Goal: Information Seeking & Learning: Learn about a topic

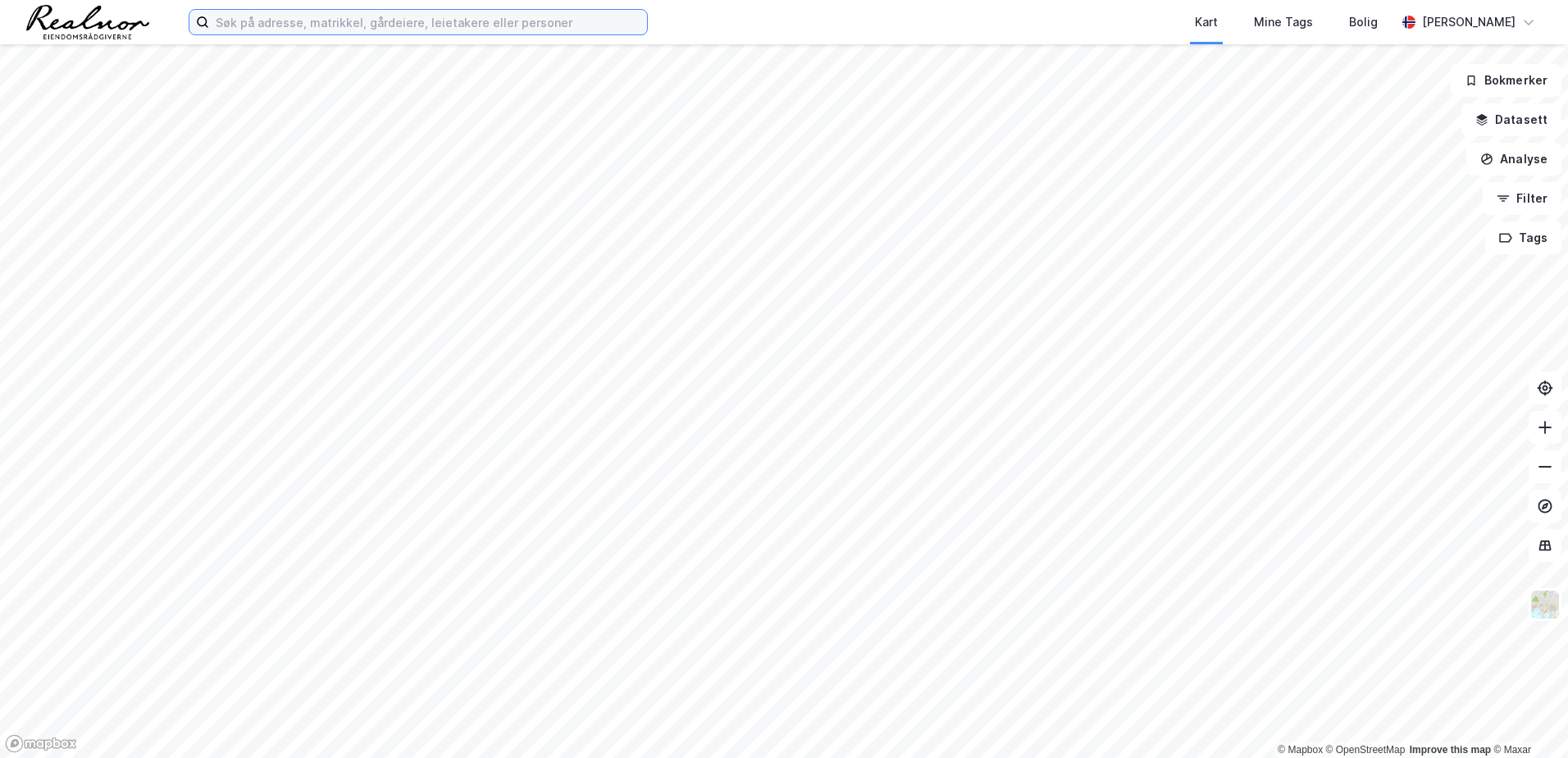
click at [267, 25] on input at bounding box center [428, 21] width 438 height 24
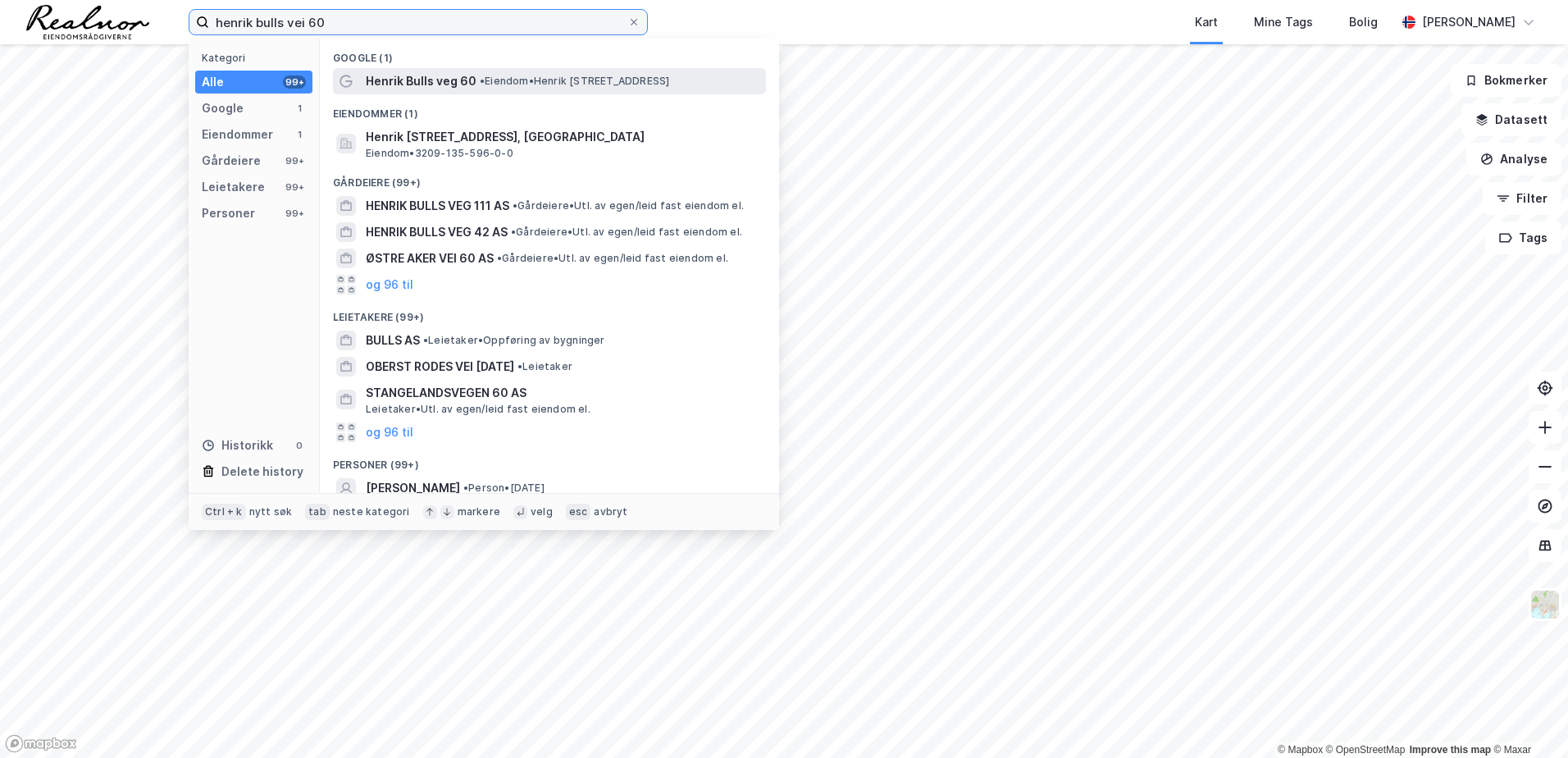
type input "henrik bulls vei 60"
click at [438, 81] on span "Henrik Bulls veg 60" at bounding box center [421, 81] width 111 height 19
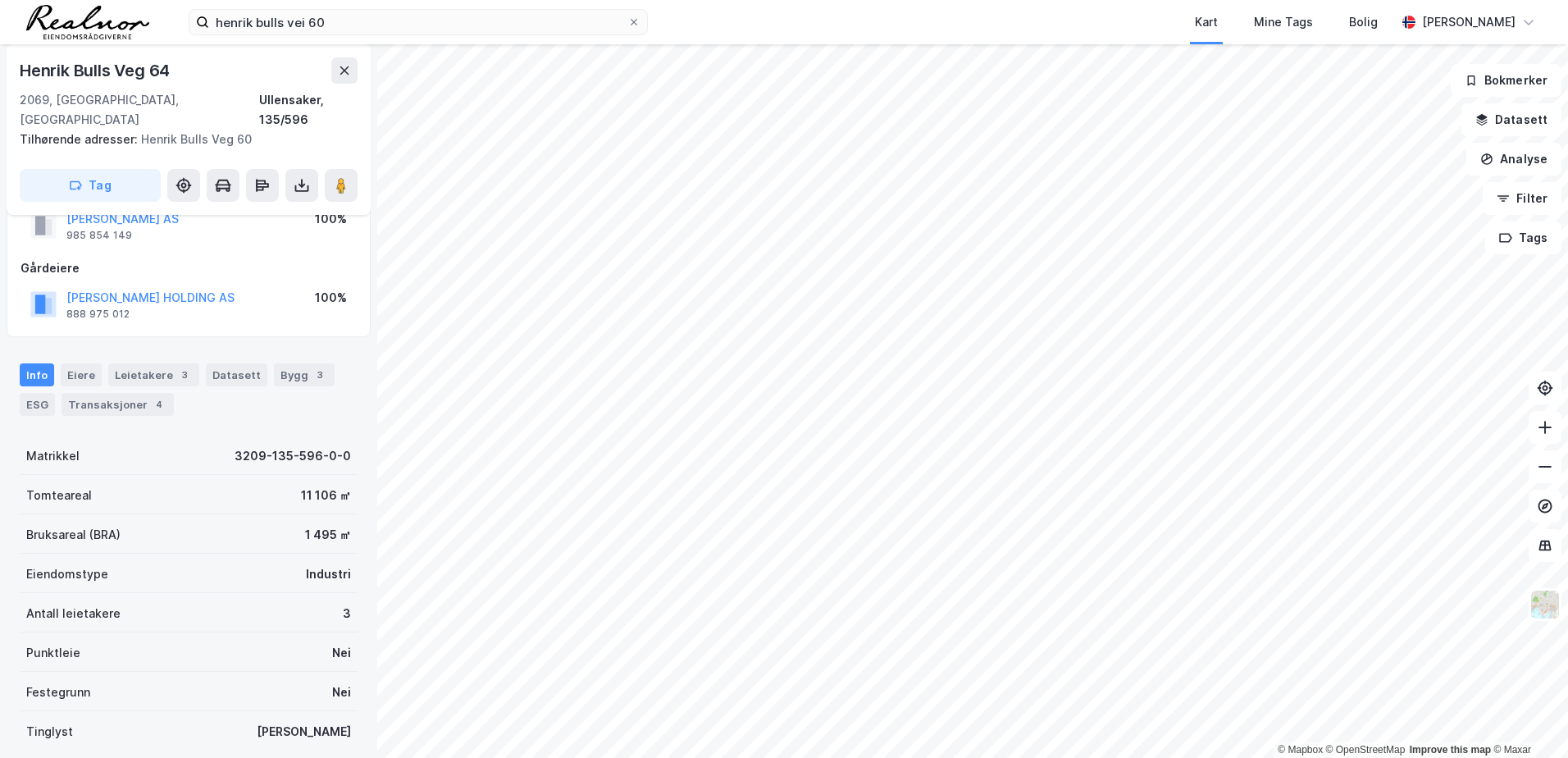
scroll to position [82, 0]
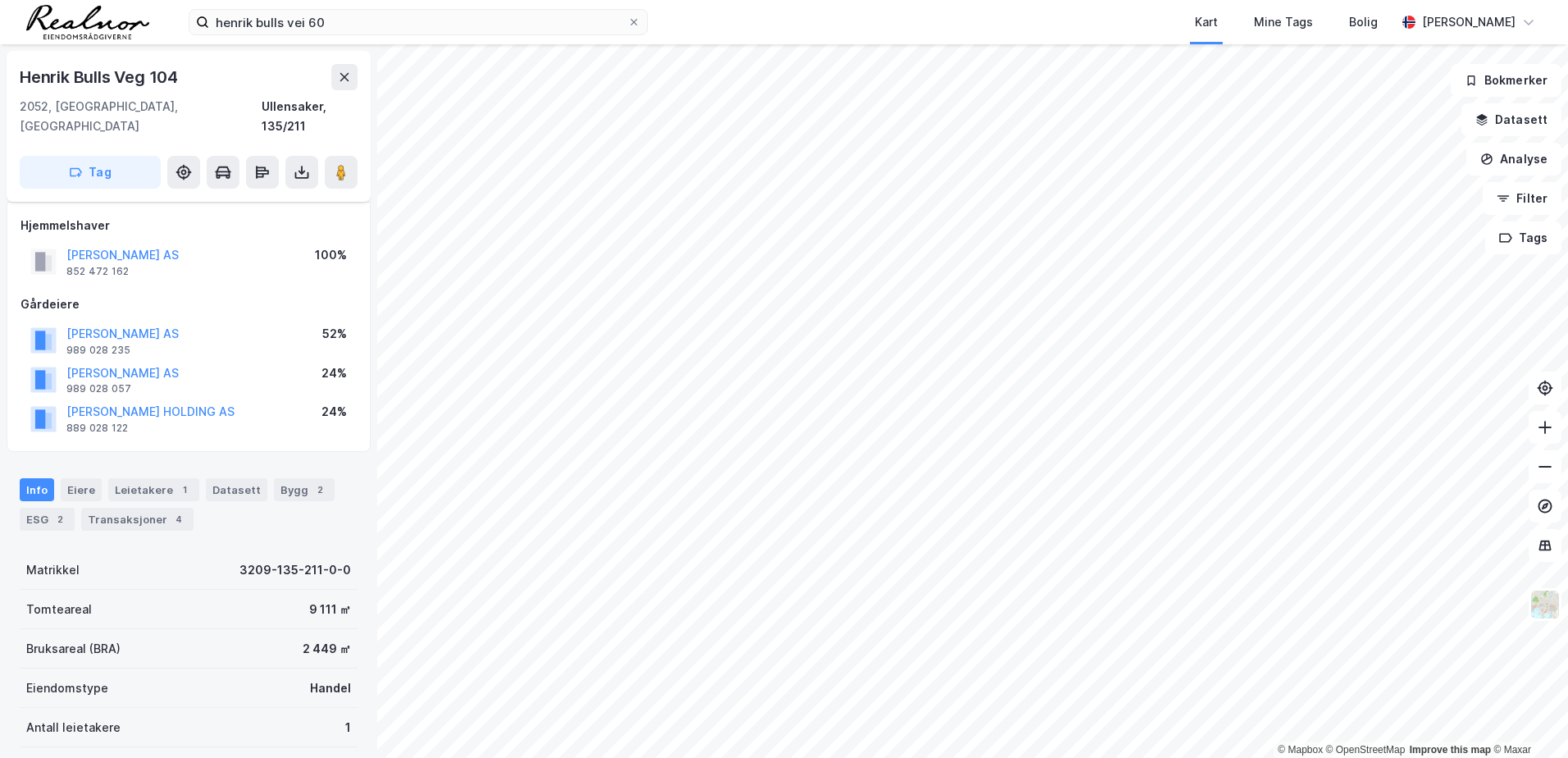
scroll to position [82, 0]
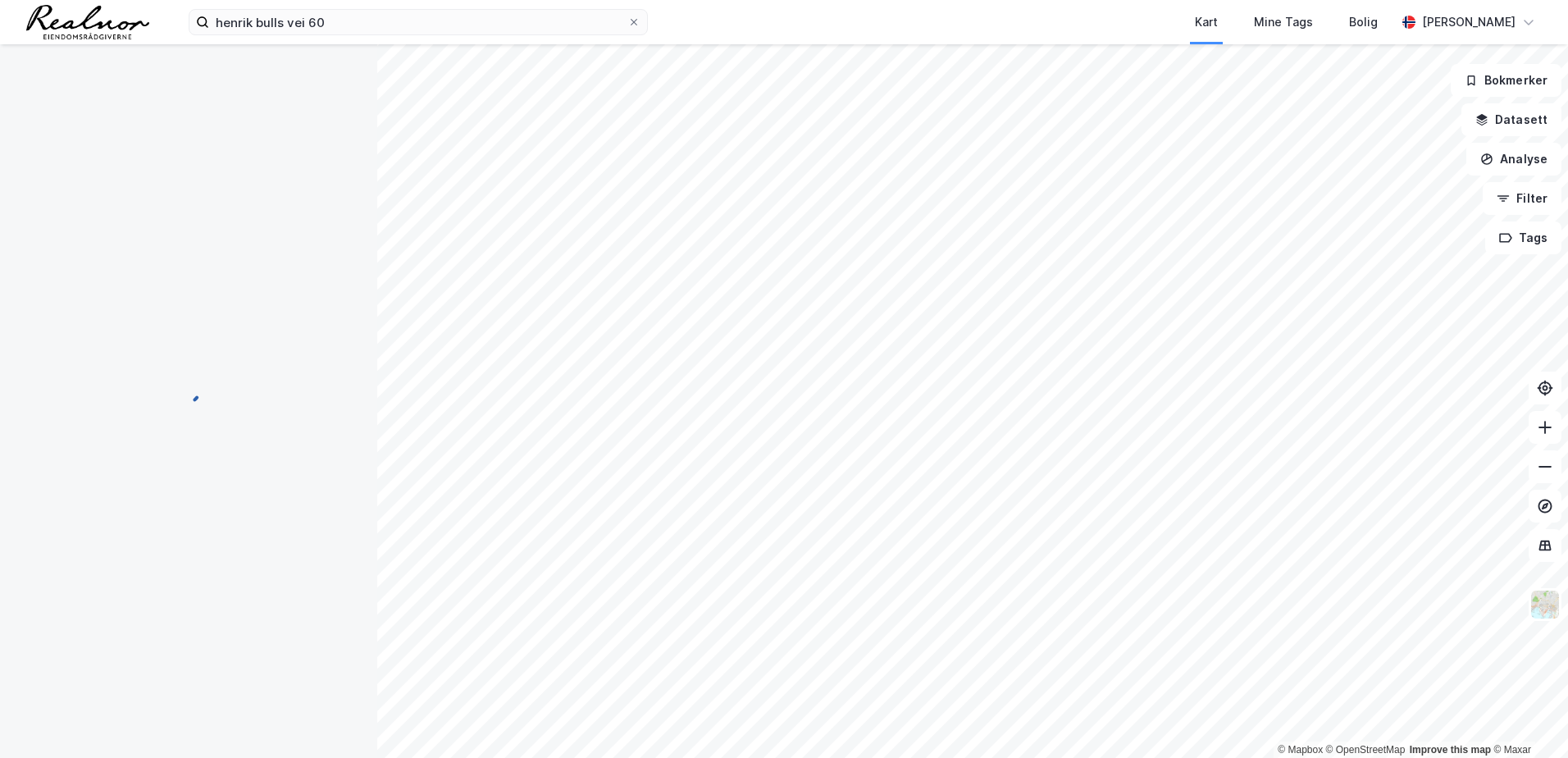
scroll to position [82, 0]
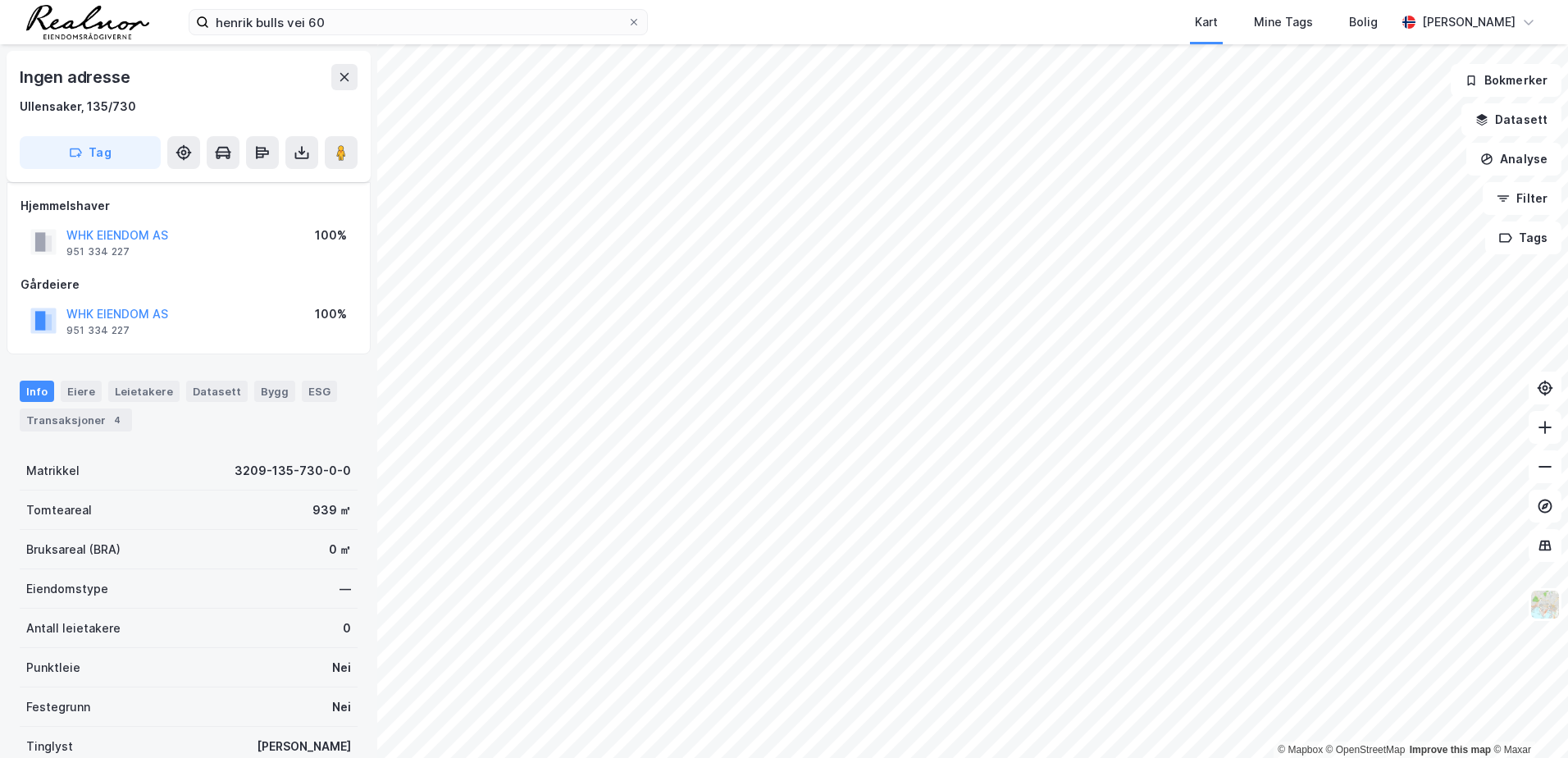
scroll to position [82, 0]
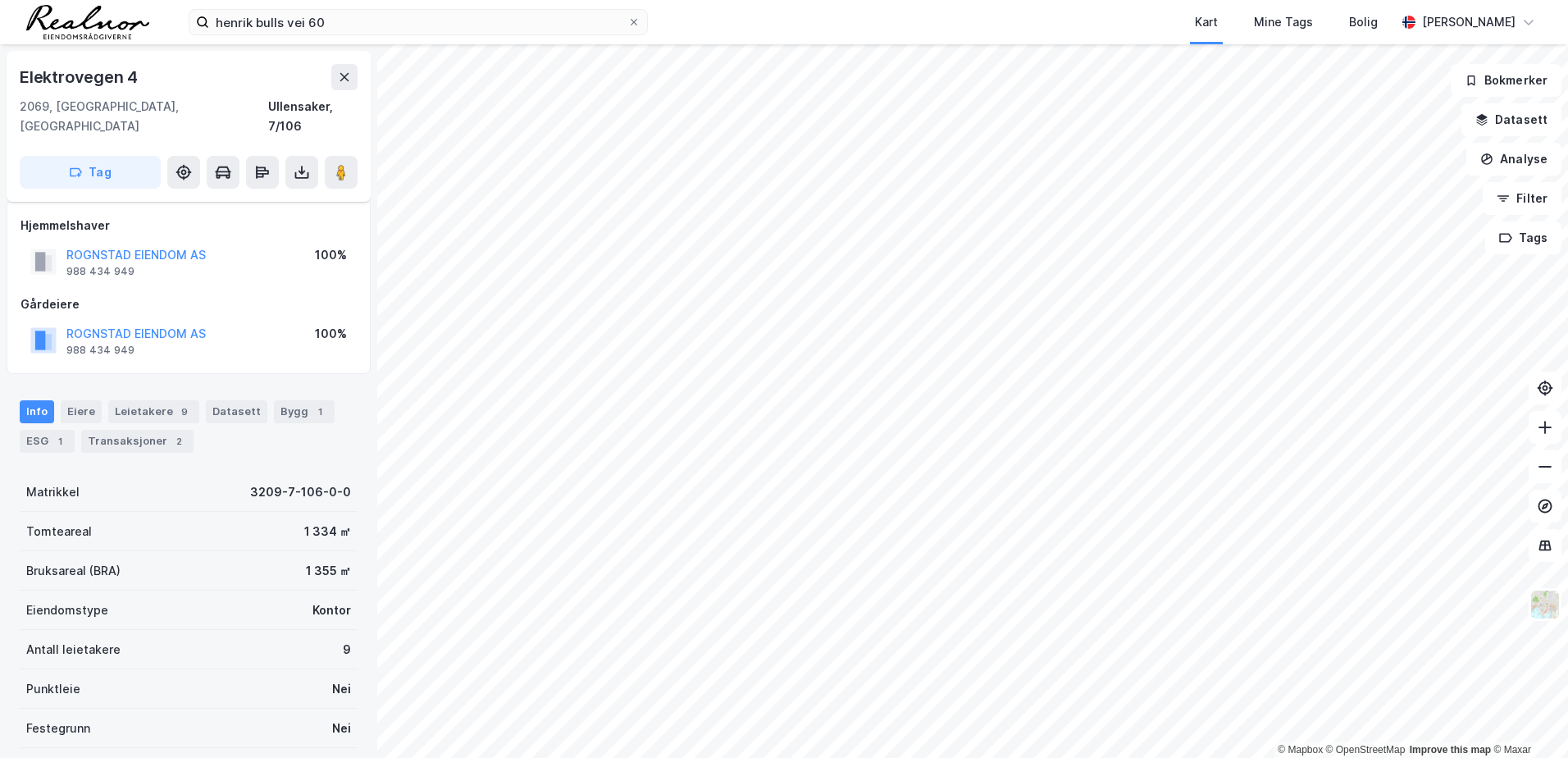
scroll to position [82, 0]
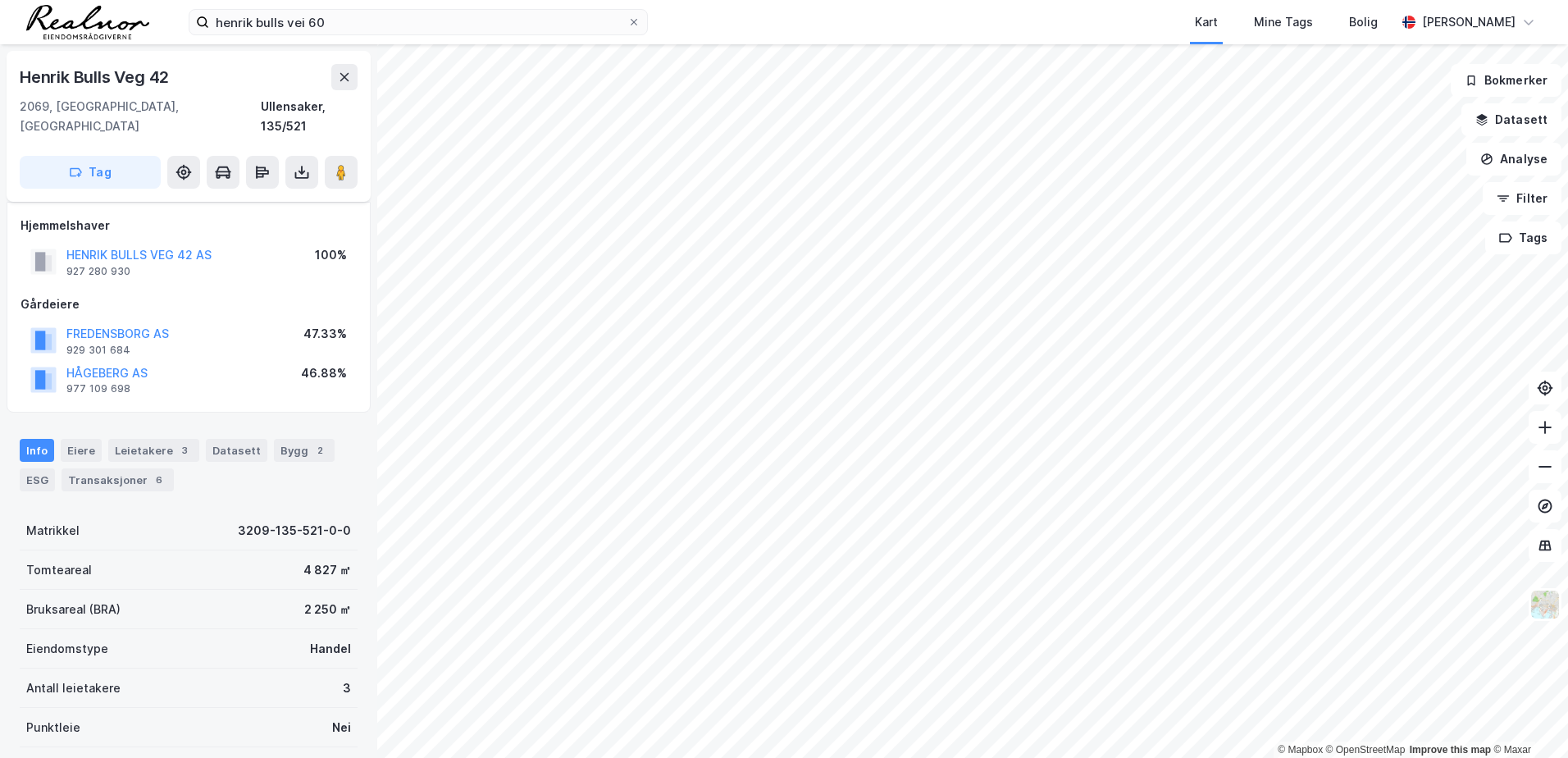
scroll to position [82, 0]
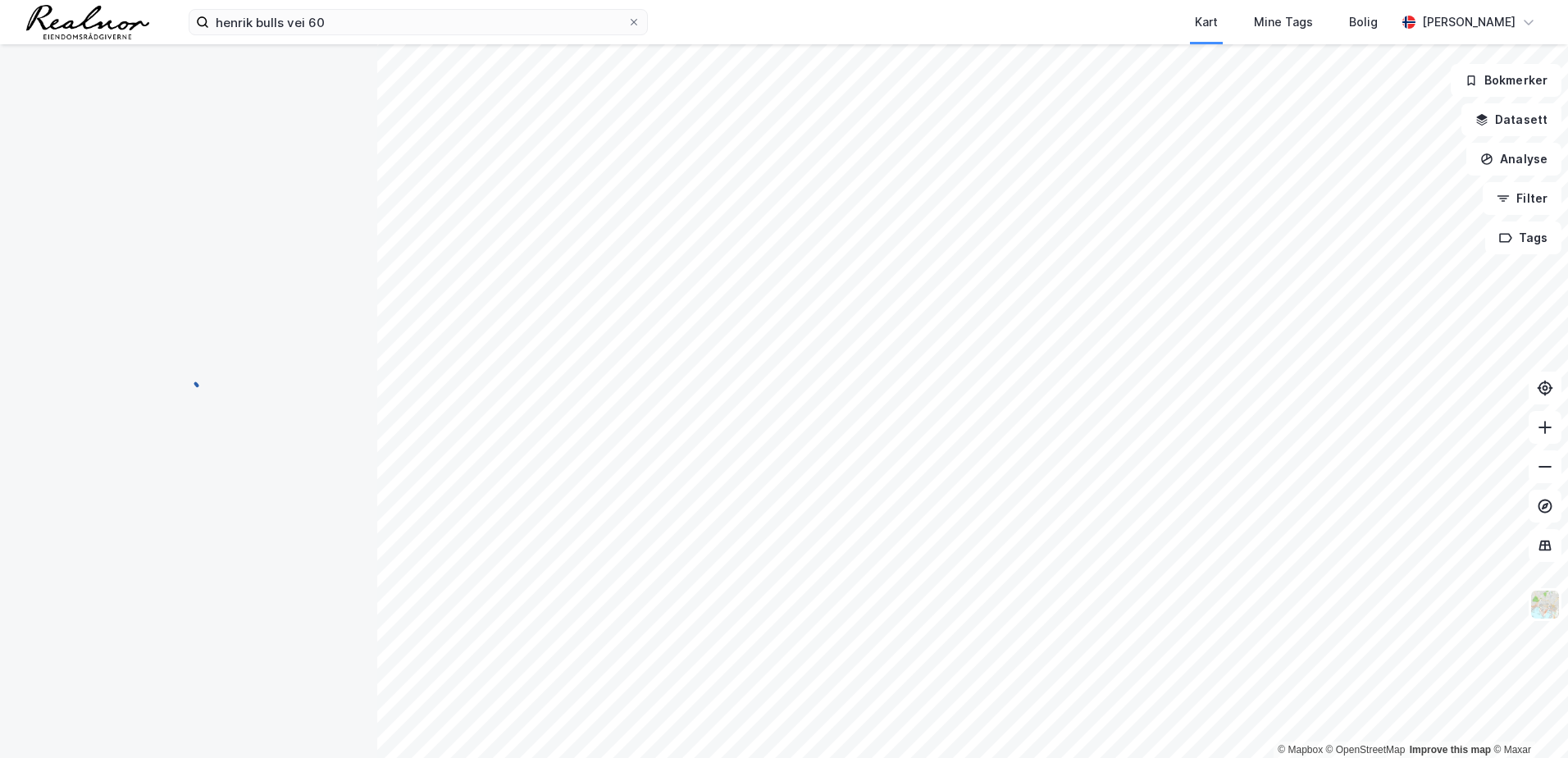
scroll to position [82, 0]
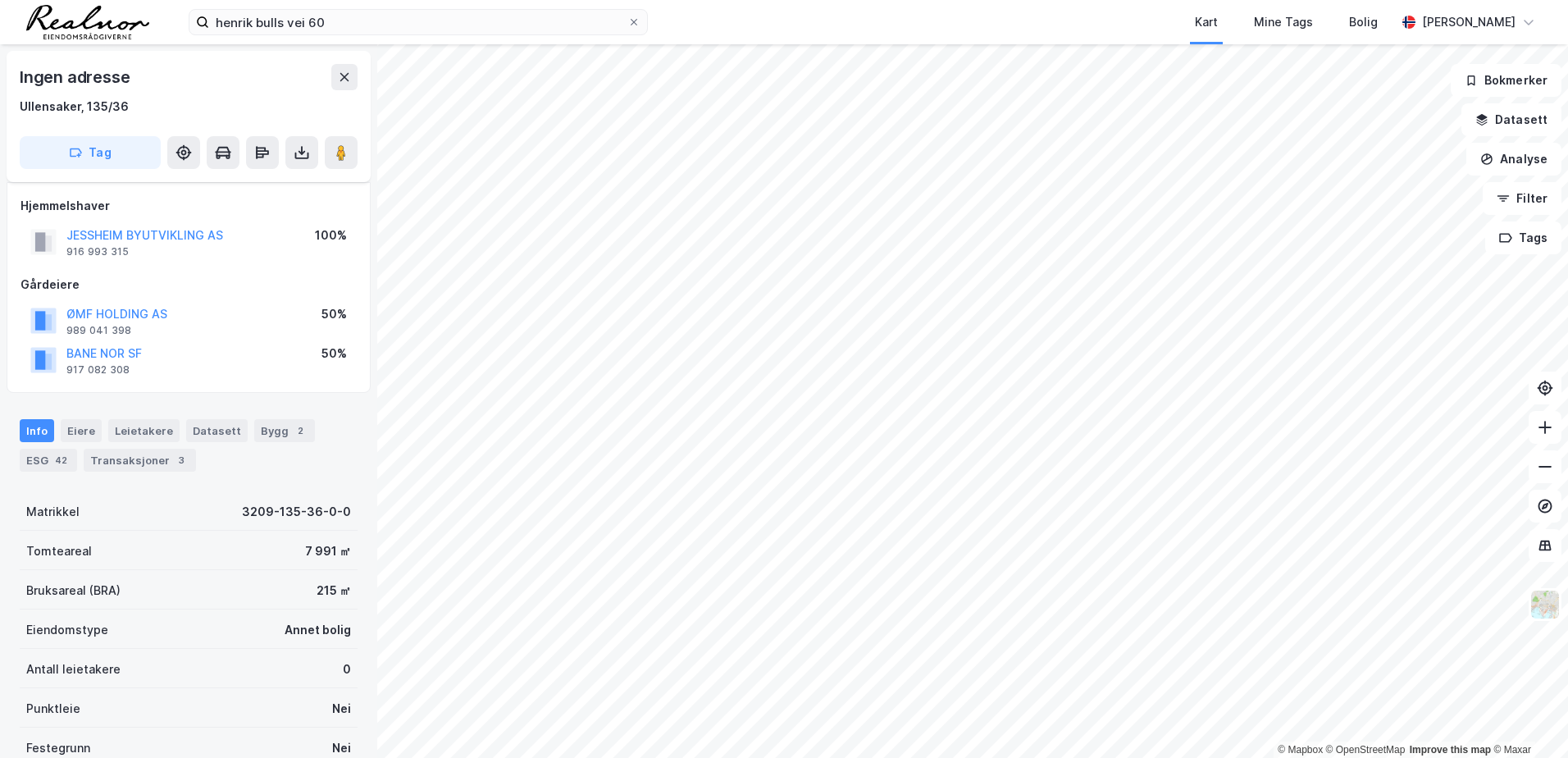
scroll to position [82, 0]
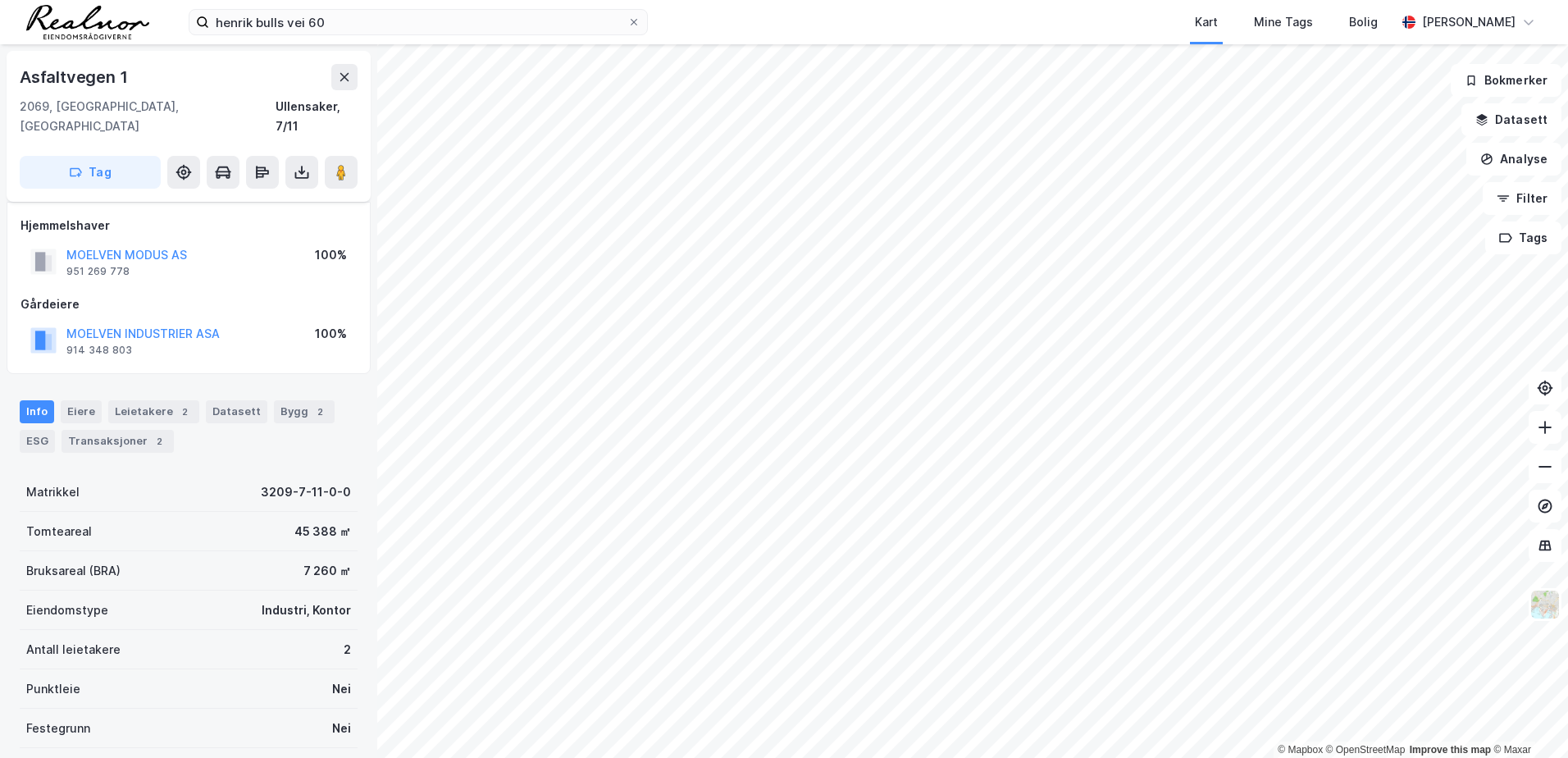
scroll to position [82, 0]
